Goal: Task Accomplishment & Management: Manage account settings

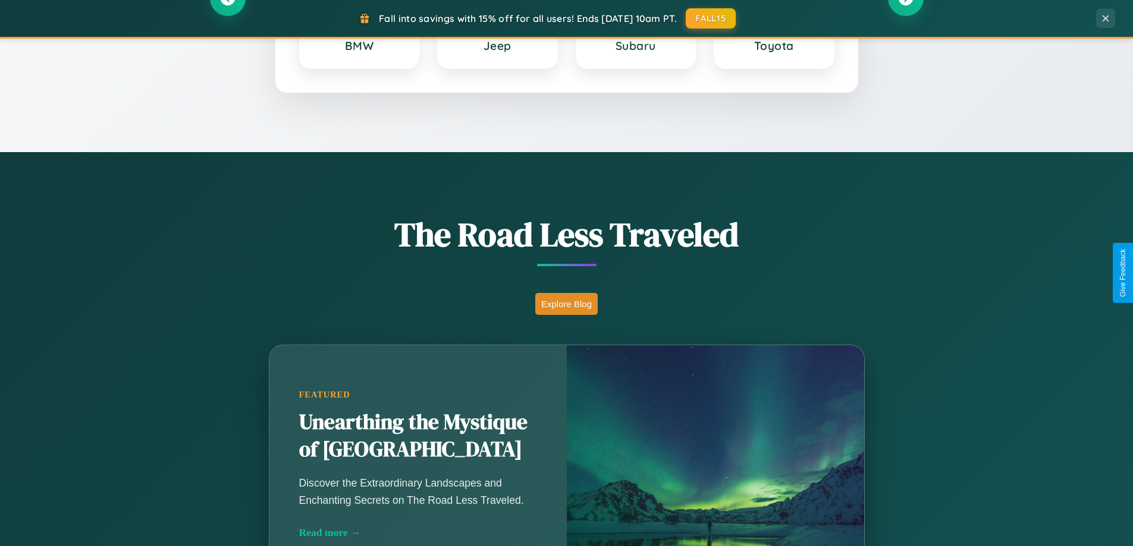
scroll to position [818, 0]
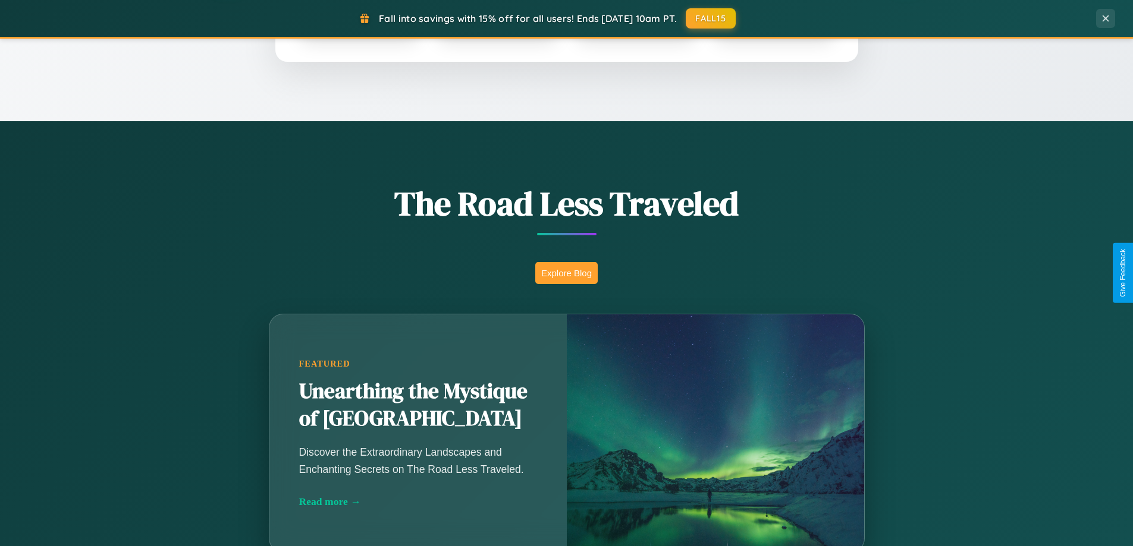
click at [566, 273] on button "Explore Blog" at bounding box center [566, 273] width 62 height 22
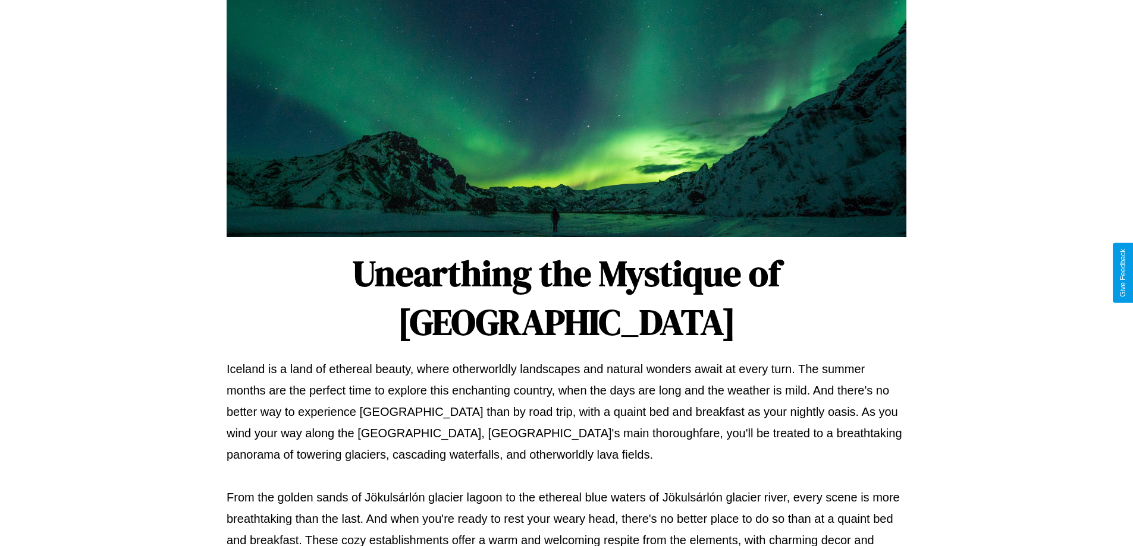
scroll to position [385, 0]
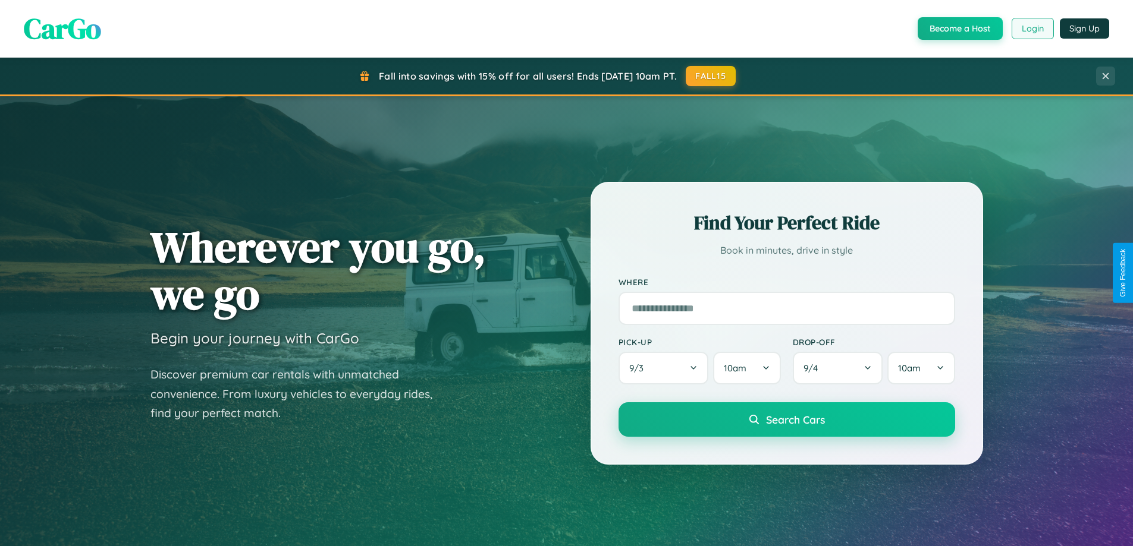
click at [1032, 29] on button "Login" at bounding box center [1032, 28] width 42 height 21
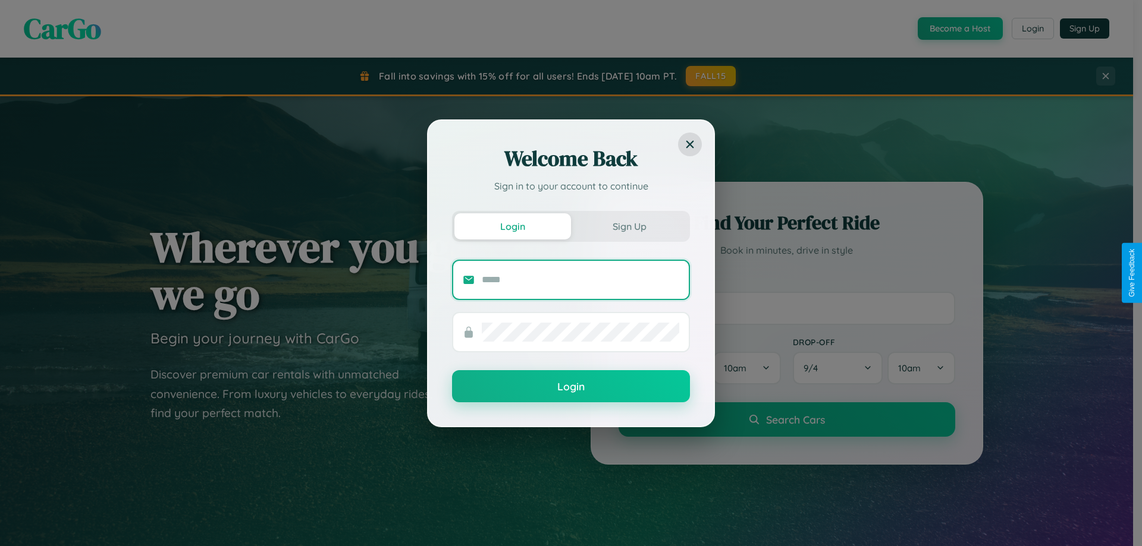
click at [580, 279] on input "text" at bounding box center [580, 280] width 197 height 19
type input "**********"
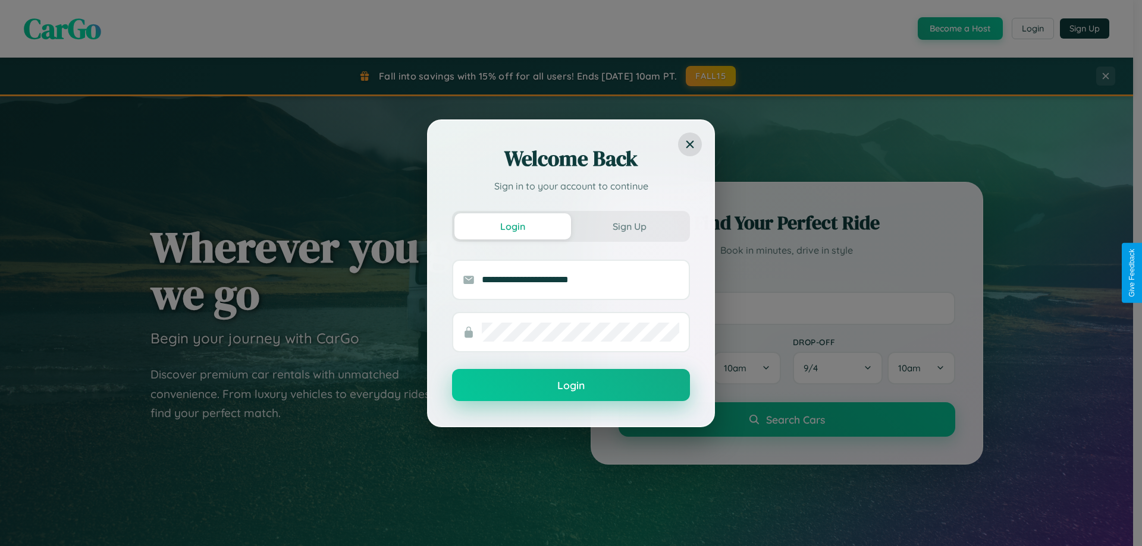
click at [571, 386] on button "Login" at bounding box center [571, 385] width 238 height 32
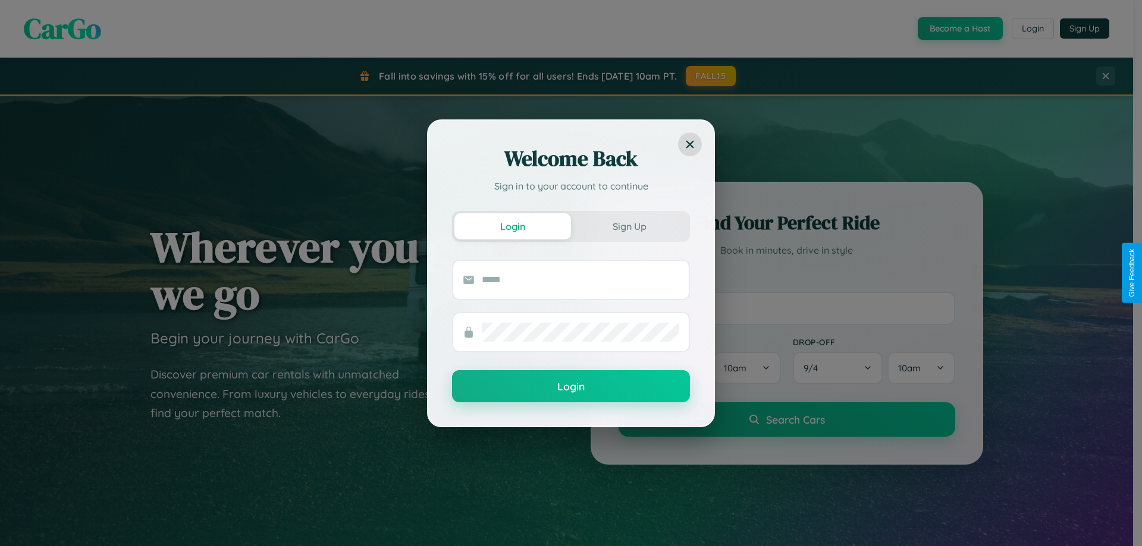
click at [711, 76] on div "Welcome Back Sign in to your account to continue Login Sign Up Login" at bounding box center [571, 273] width 1142 height 546
